Goal: Communication & Community: Answer question/provide support

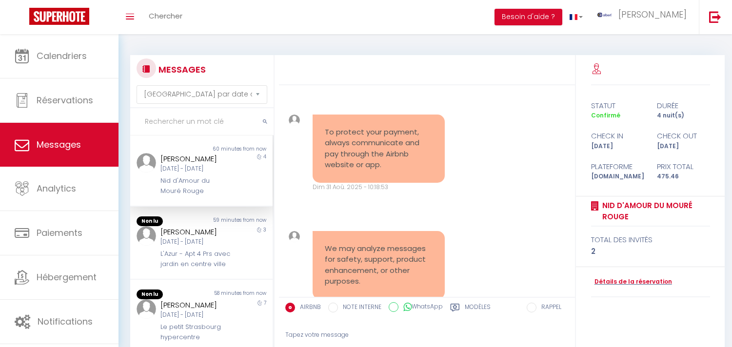
select select "message"
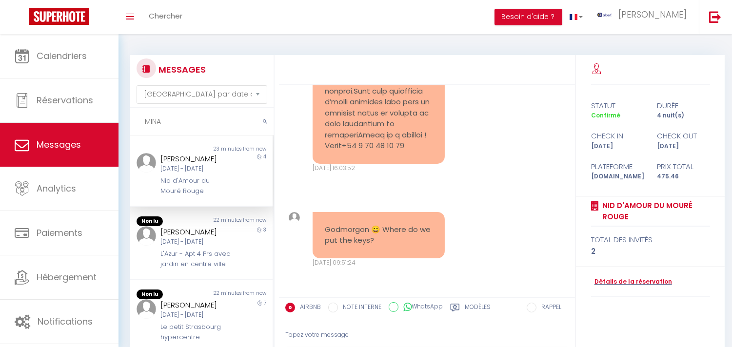
type input "MINA"
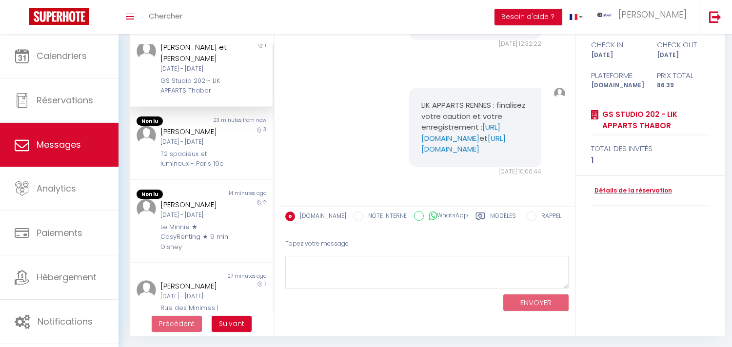
scroll to position [0, 0]
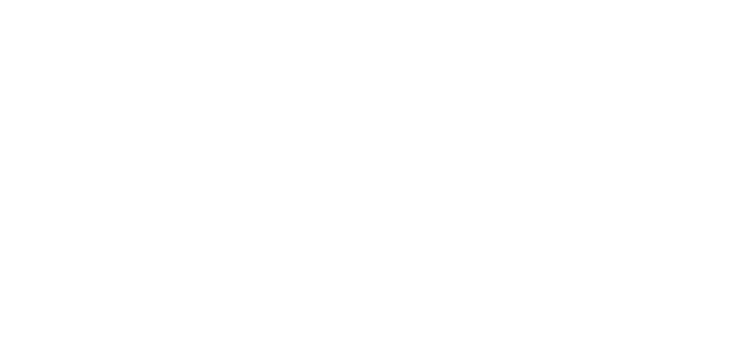
select select "message"
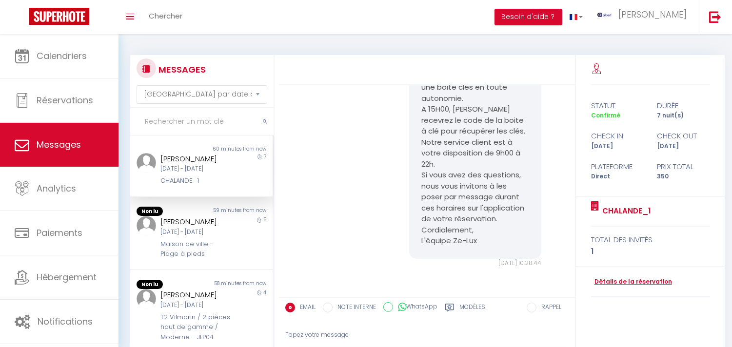
click at [224, 118] on input "text" at bounding box center [201, 121] width 143 height 27
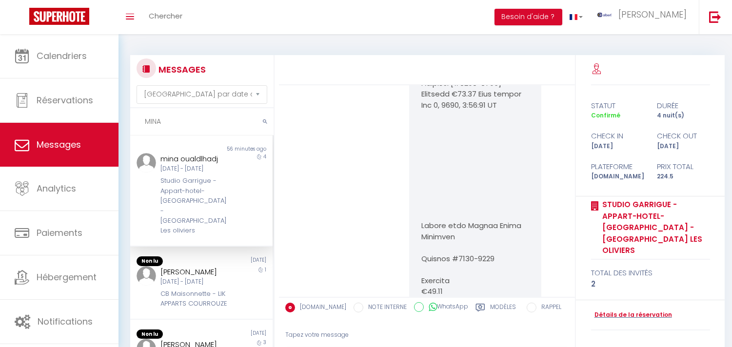
scroll to position [6679, 0]
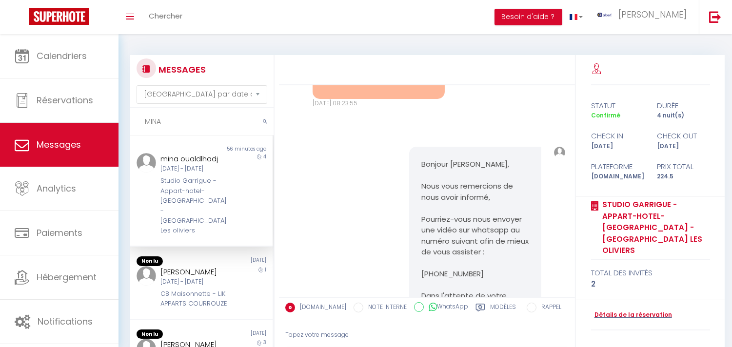
type input "MINA"
copy div "mina oualdlhadj"
drag, startPoint x: 219, startPoint y: 161, endPoint x: 150, endPoint y: 161, distance: 68.3
click at [150, 161] on div "mina oualdlhadj Mer 10 Sep - Dim 14 Sep Studio Garrigue - Appart-hotel-Provence…" at bounding box center [201, 194] width 142 height 83
copy link "Les oliviers"
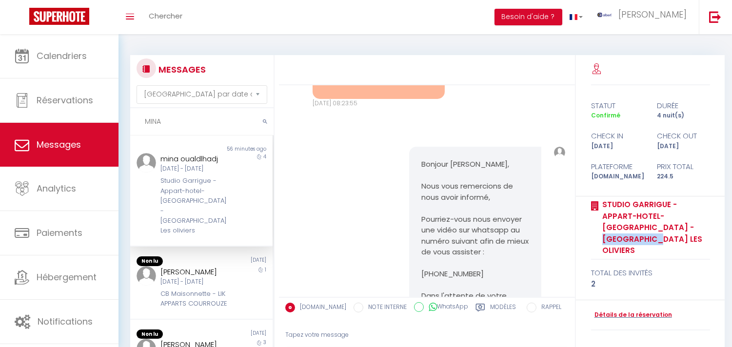
drag, startPoint x: 592, startPoint y: 229, endPoint x: 480, endPoint y: 134, distance: 146.7
click at [608, 213] on div "Studio Garrigue - Appart-hotel-[GEOGRAPHIC_DATA] - [GEOGRAPHIC_DATA] Les olivie…" at bounding box center [650, 228] width 119 height 63
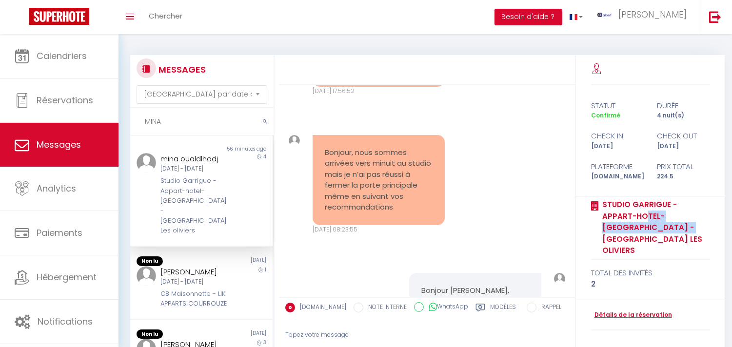
scroll to position [6517, 0]
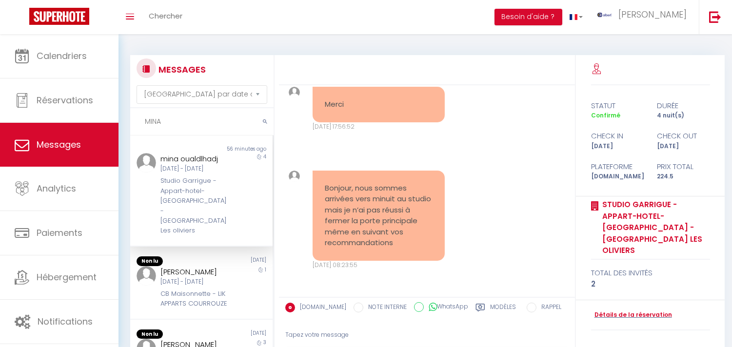
click at [378, 183] on pre "Bonjour, nous sommes arrivées vers minuit au studio mais je n’ai pas réussi à f…" at bounding box center [379, 216] width 108 height 66
click at [388, 183] on pre "Bonjour, nous sommes arrivées vers minuit au studio mais je n’ai pas réussi à f…" at bounding box center [379, 216] width 108 height 66
click at [393, 183] on pre "Bonjour, nous sommes arrivées vers minuit au studio mais je n’ai pas réussi à f…" at bounding box center [379, 216] width 108 height 66
copy pre "pas réussi à fermer la porte principale même en suivant vos recommandations"
drag, startPoint x: 389, startPoint y: 143, endPoint x: 428, endPoint y: 174, distance: 49.7
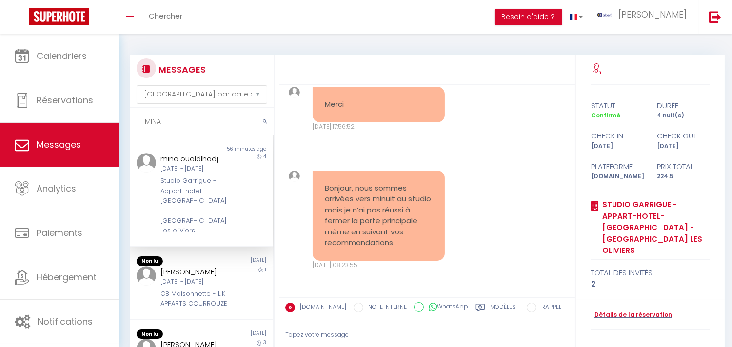
click at [428, 174] on div "Bonjour, nous sommes arrivées vers minuit au studio mais je n’ai pas réussi à f…" at bounding box center [379, 216] width 132 height 90
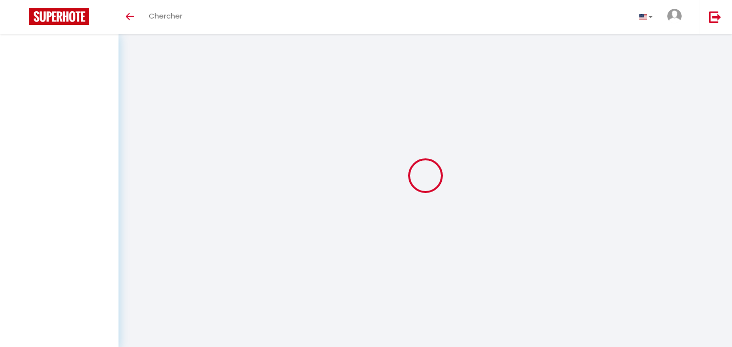
select select "message"
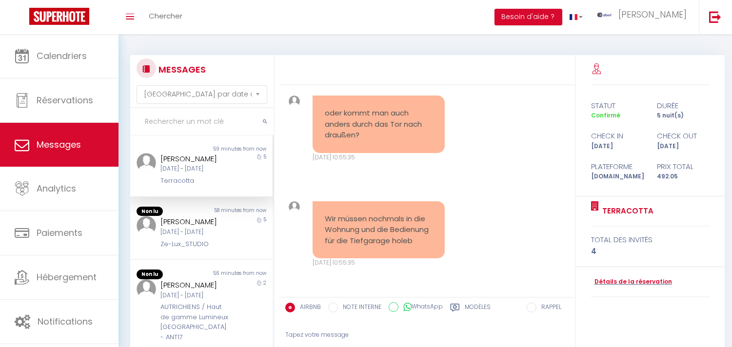
click at [162, 122] on input "text" at bounding box center [201, 121] width 143 height 27
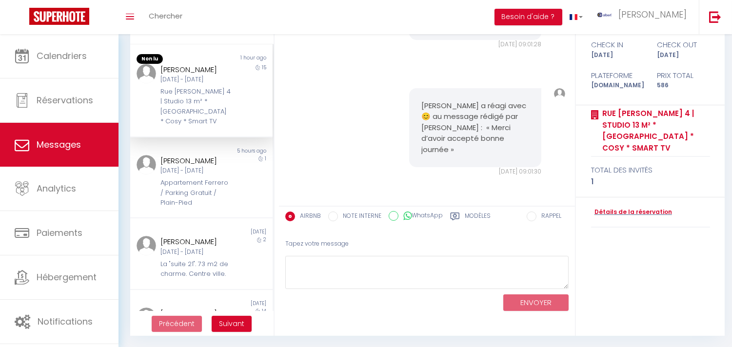
scroll to position [3338, 0]
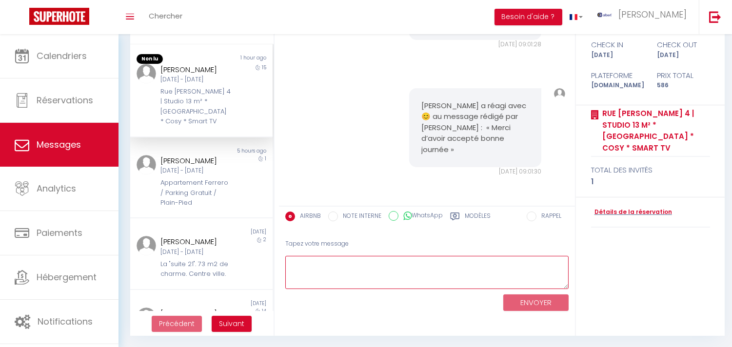
click at [406, 271] on textarea at bounding box center [426, 273] width 283 height 34
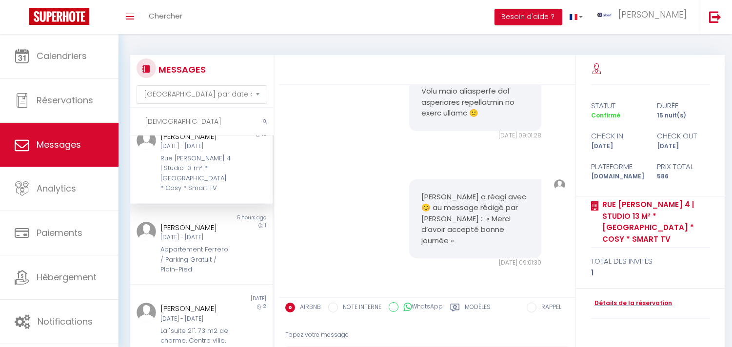
scroll to position [0, 0]
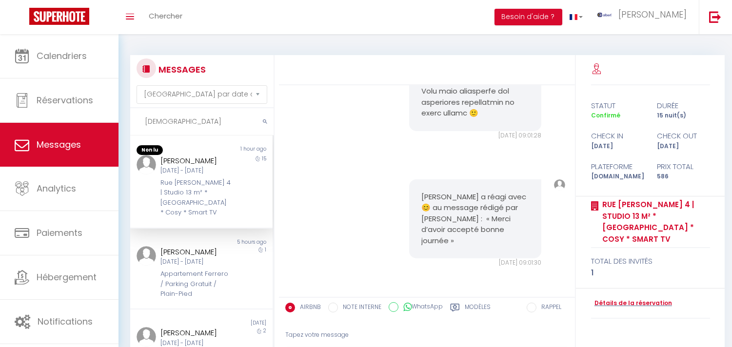
click at [163, 125] on input "farida" at bounding box center [201, 121] width 143 height 27
type input "farida"
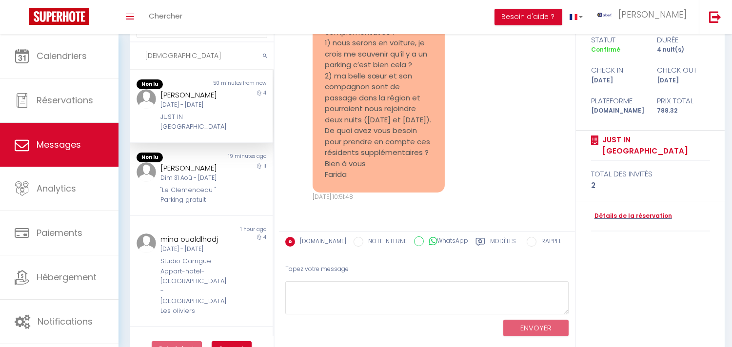
scroll to position [91, 0]
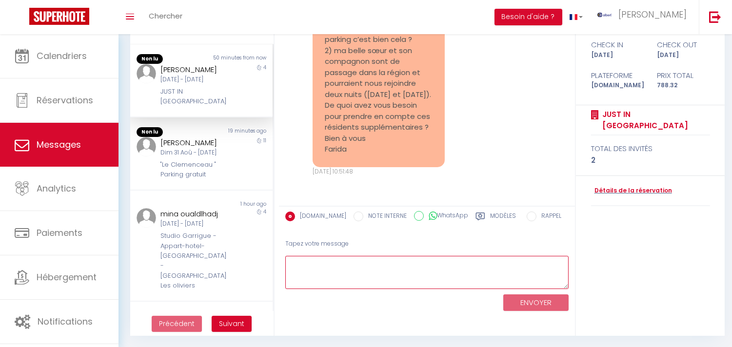
click at [418, 282] on textarea at bounding box center [426, 273] width 283 height 34
paste textarea "Bonjour Farida, Nous espérons que vous vous portez bien, Concernant vos demande…"
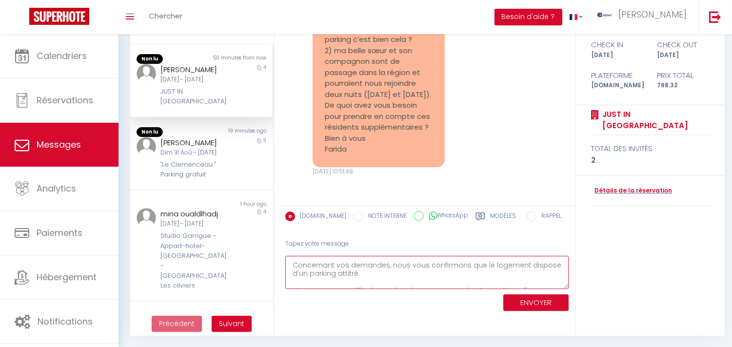
scroll to position [0, 0]
type textarea "Bonjour Farida, Nous espérons que vous vous portez bien, Concernant vos demande…"
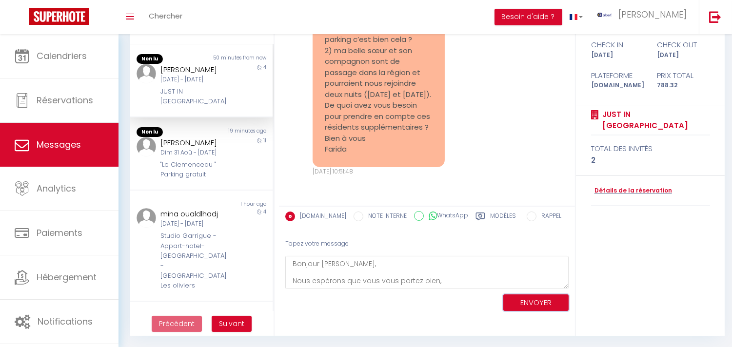
click at [530, 296] on button "ENVOYER" at bounding box center [535, 303] width 65 height 17
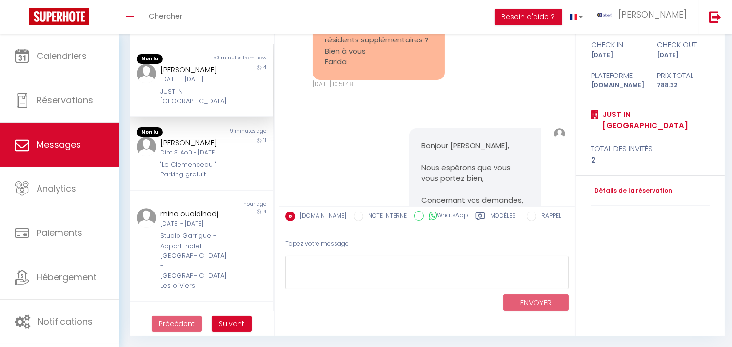
scroll to position [3587, 0]
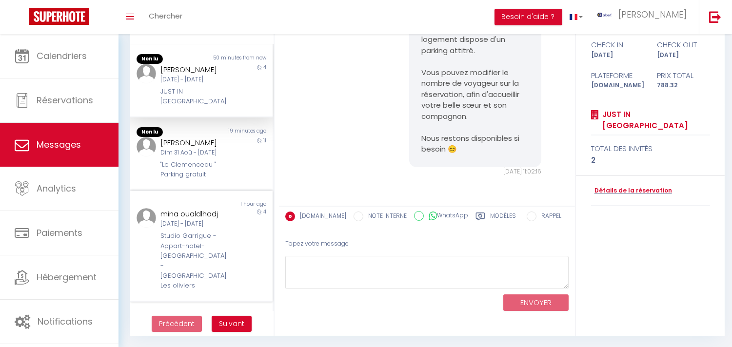
click at [210, 202] on div "1 hour ago" at bounding box center [236, 204] width 71 height 8
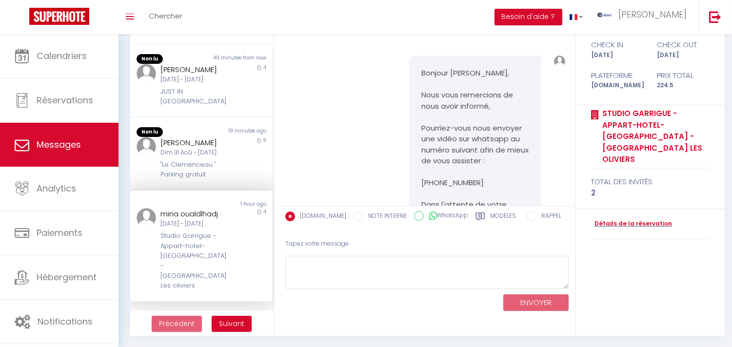
scroll to position [6517, 0]
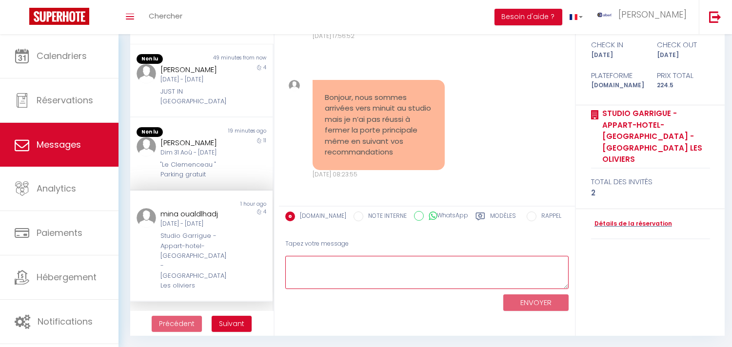
click at [405, 269] on textarea at bounding box center [426, 273] width 283 height 34
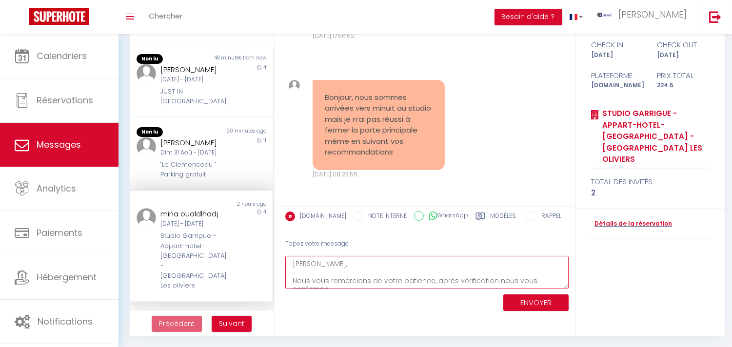
scroll to position [6, 0]
paste textarea "nous sommes aperçus récemment que l’un des gonds est cassé"
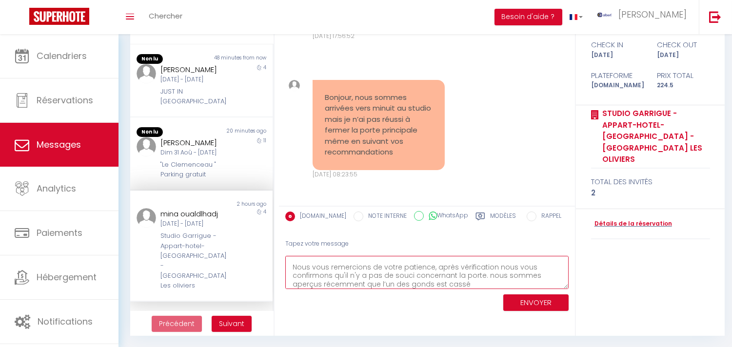
click at [484, 272] on textarea "Mina, Nous vous remercions de votre patience, après vérification nous vous conf…" at bounding box center [426, 273] width 283 height 34
click at [465, 278] on textarea "Mina, Nous vous remercions de votre patience, après vérification nous vous conf…" at bounding box center [426, 273] width 283 height 34
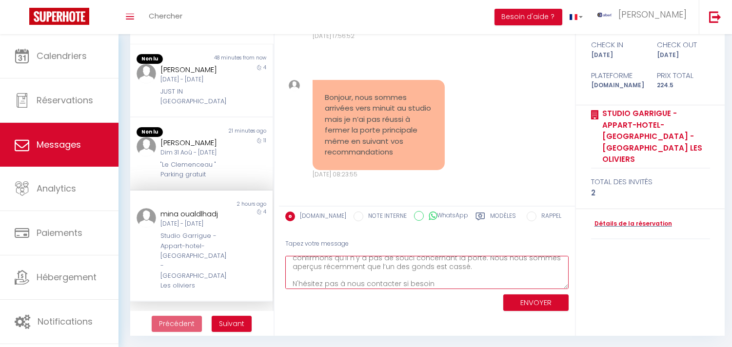
click at [435, 281] on textarea "Mina, Nous vous remercions de votre patience, après vérification nous vous conf…" at bounding box center [426, 273] width 283 height 34
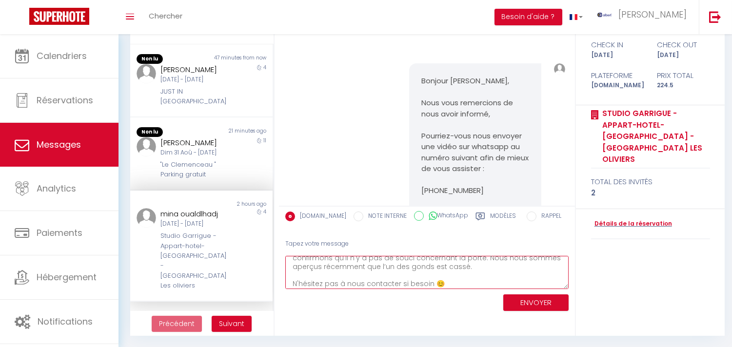
scroll to position [6679, 0]
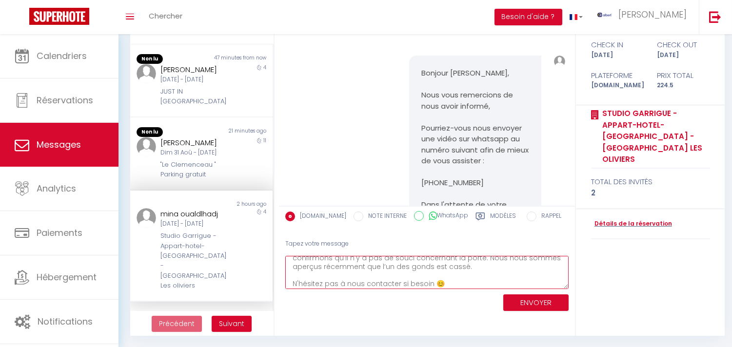
type textarea "Mina, Nous vous remercions de votre patience, après vérification nous vous conf…"
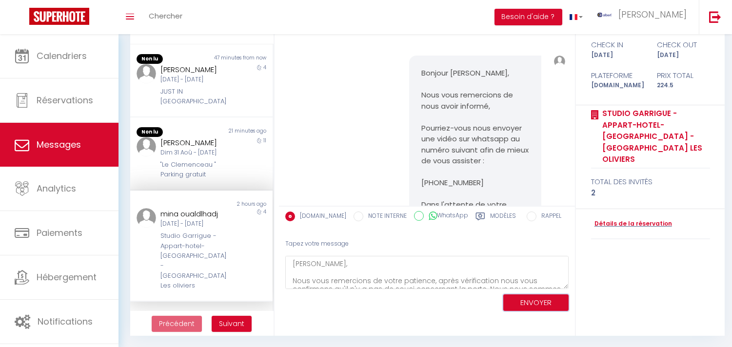
click at [540, 300] on button "ENVOYER" at bounding box center [535, 303] width 65 height 17
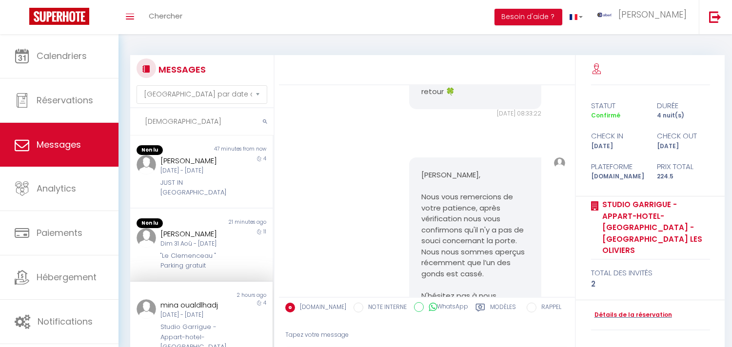
drag, startPoint x: 179, startPoint y: 116, endPoint x: 137, endPoint y: 124, distance: 42.3
click at [137, 124] on input "farida" at bounding box center [201, 121] width 143 height 27
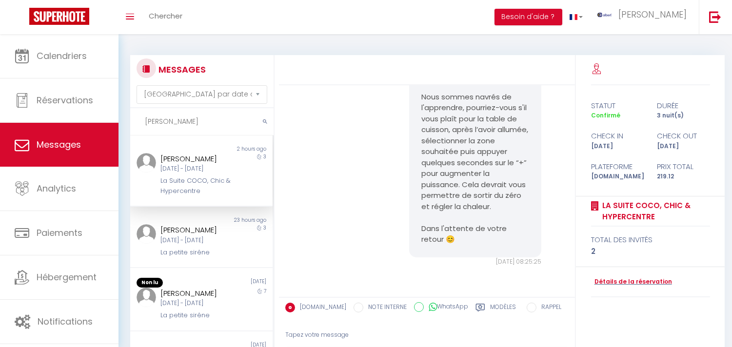
scroll to position [5023, 0]
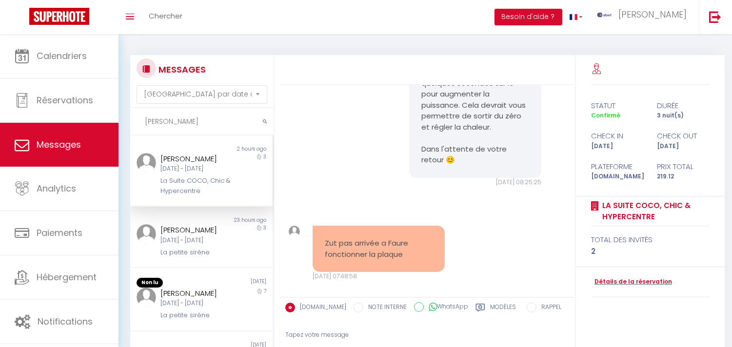
type input "irene"
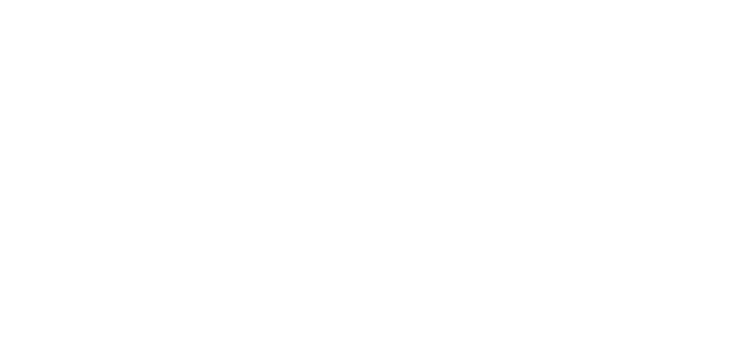
select select "message"
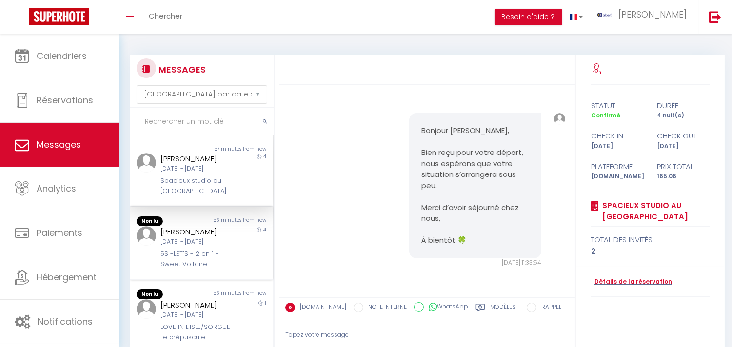
click at [218, 265] on div "Olivier Henry Lun 08 Sep - Ven 12 Sep 5S -LET'S - 2 en 1 - Sweet Voltaire" at bounding box center [195, 247] width 83 height 43
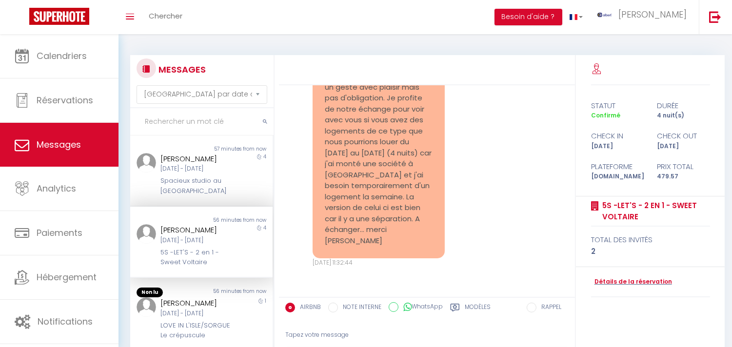
scroll to position [162, 0]
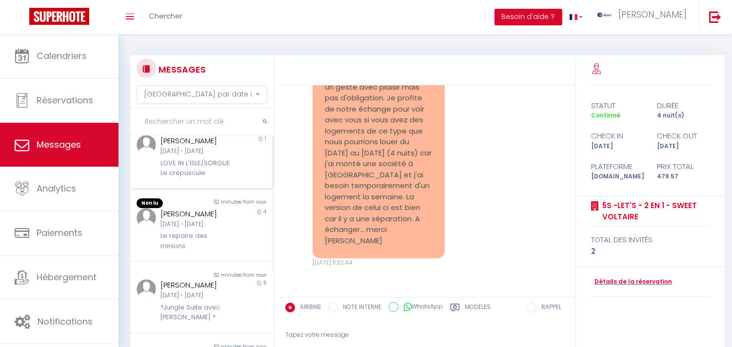
click at [211, 156] on div "[DATE] - [DATE]" at bounding box center [195, 151] width 70 height 9
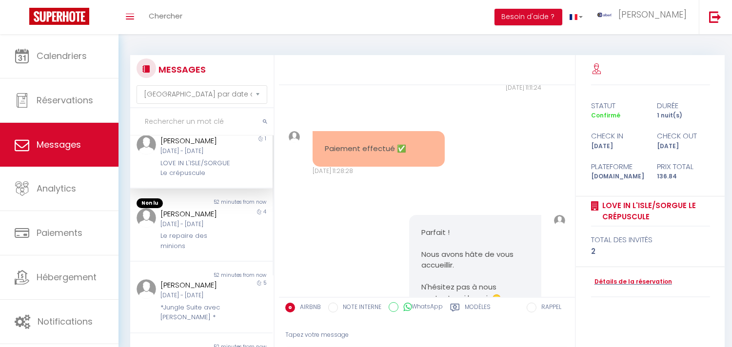
scroll to position [3932, 0]
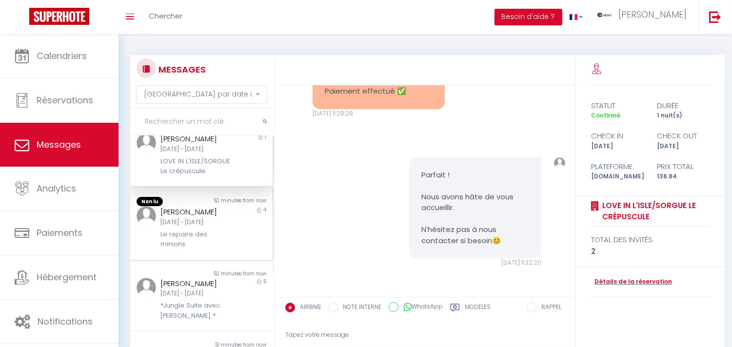
click at [241, 236] on div "4" at bounding box center [255, 227] width 36 height 43
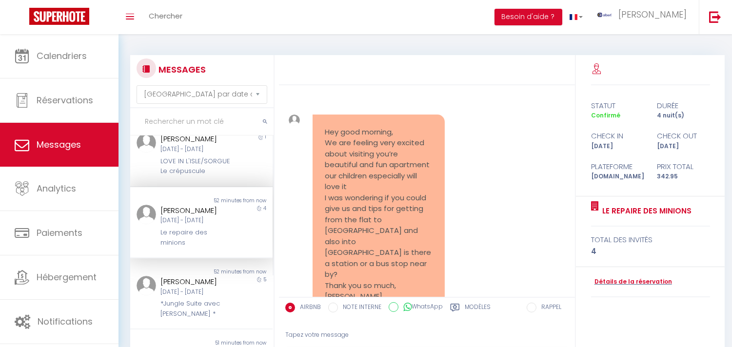
scroll to position [325, 0]
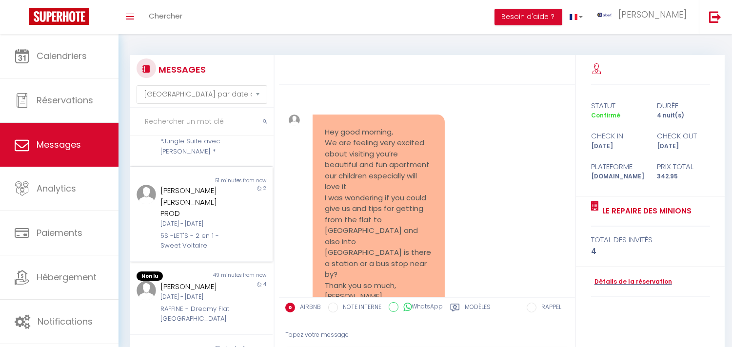
click at [241, 220] on div "2" at bounding box center [255, 218] width 36 height 66
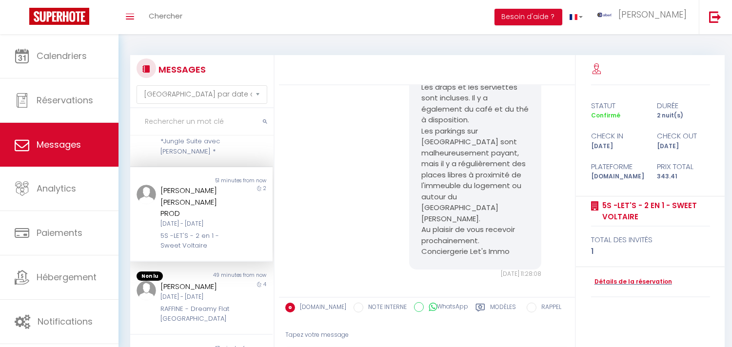
scroll to position [488, 0]
